Goal: Task Accomplishment & Management: Manage account settings

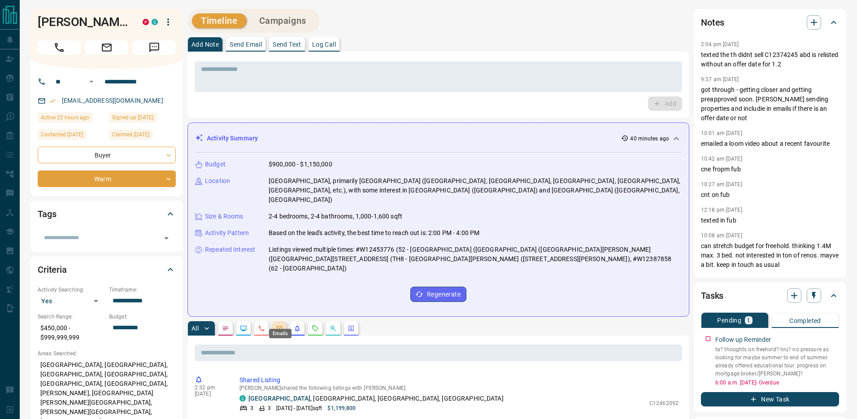
click at [281, 325] on icon "Emails" at bounding box center [279, 328] width 7 height 7
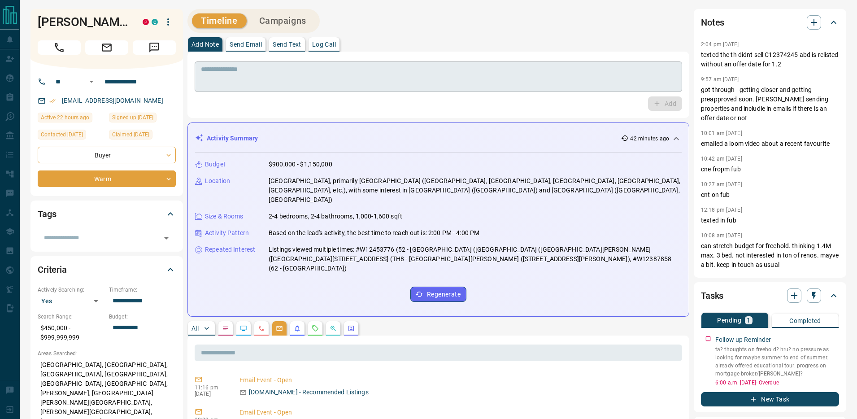
click at [419, 65] on textarea at bounding box center [438, 76] width 475 height 23
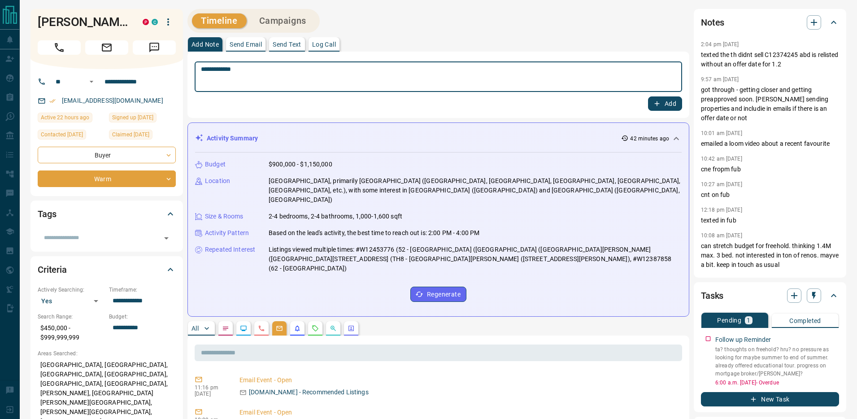
type textarea "**********"
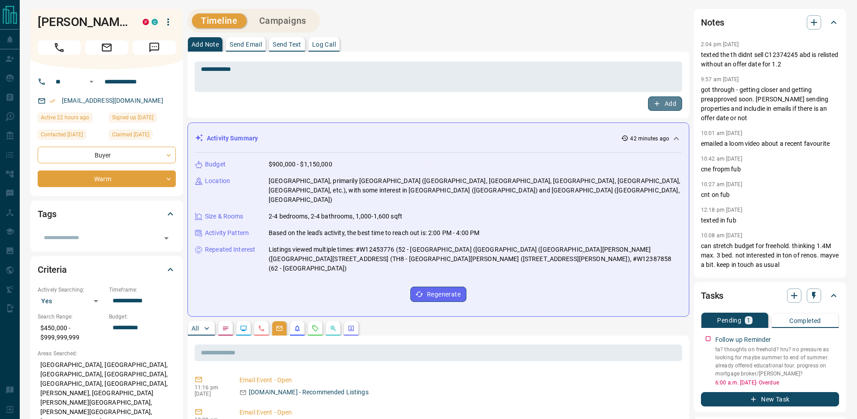
click at [672, 103] on button "Add" at bounding box center [665, 103] width 34 height 14
click at [831, 334] on icon "button" at bounding box center [833, 337] width 7 height 7
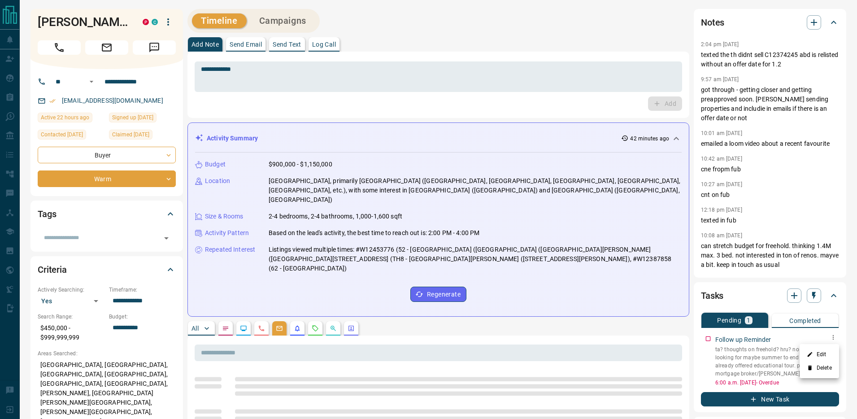
click at [826, 353] on li "Edit" at bounding box center [819, 354] width 39 height 13
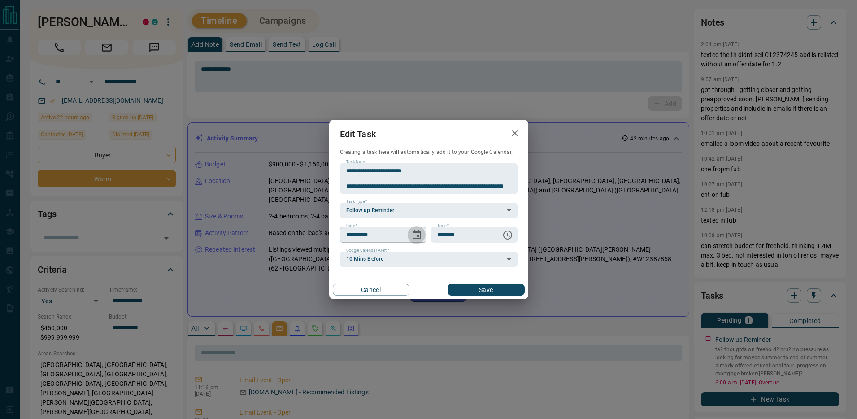
click at [416, 233] on icon "Choose date, selected date is Oct 15, 2025" at bounding box center [416, 235] width 11 height 11
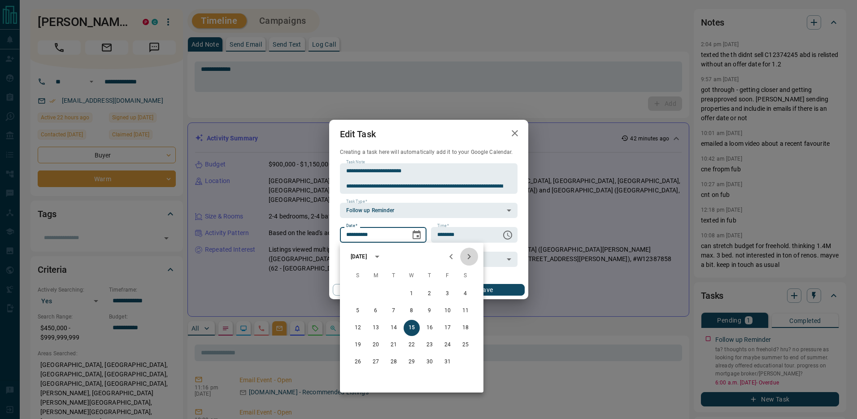
click at [472, 255] on icon "Next month" at bounding box center [469, 256] width 11 height 11
click at [409, 312] on button "5" at bounding box center [412, 311] width 16 height 16
type input "**********"
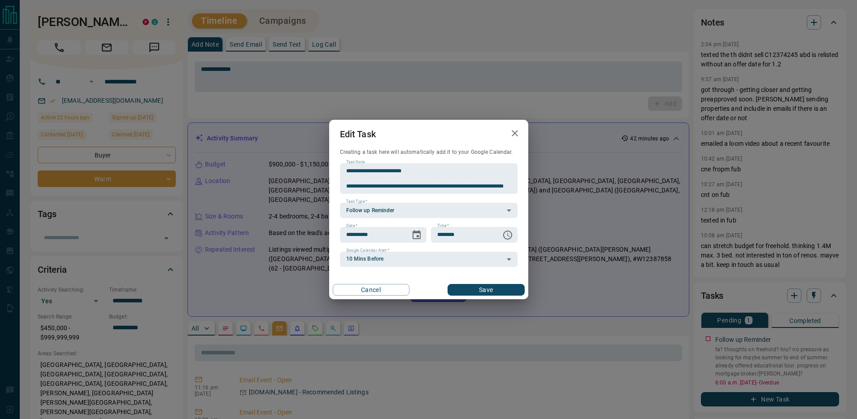
click at [476, 291] on button "Save" at bounding box center [486, 290] width 77 height 12
